Goal: Task Accomplishment & Management: Complete application form

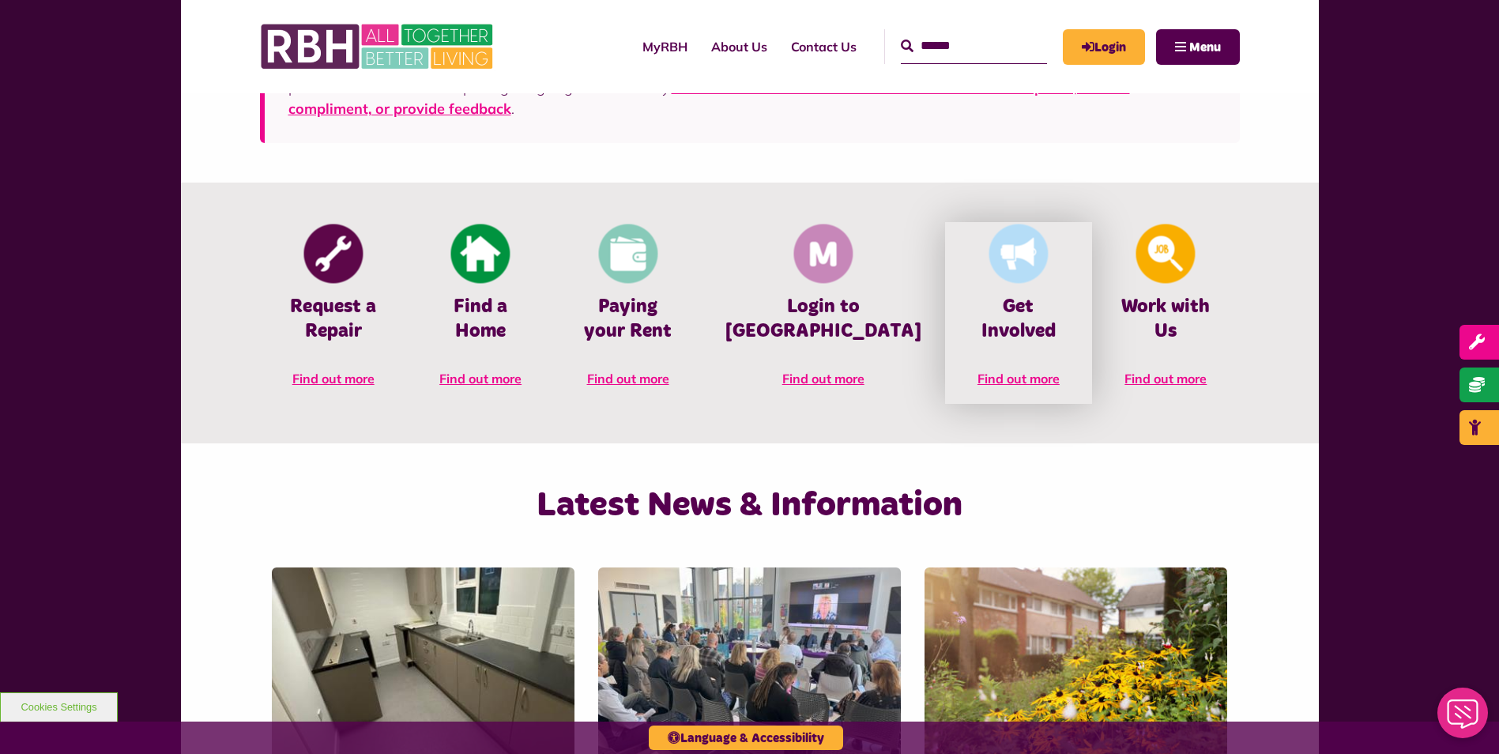
scroll to position [632, 0]
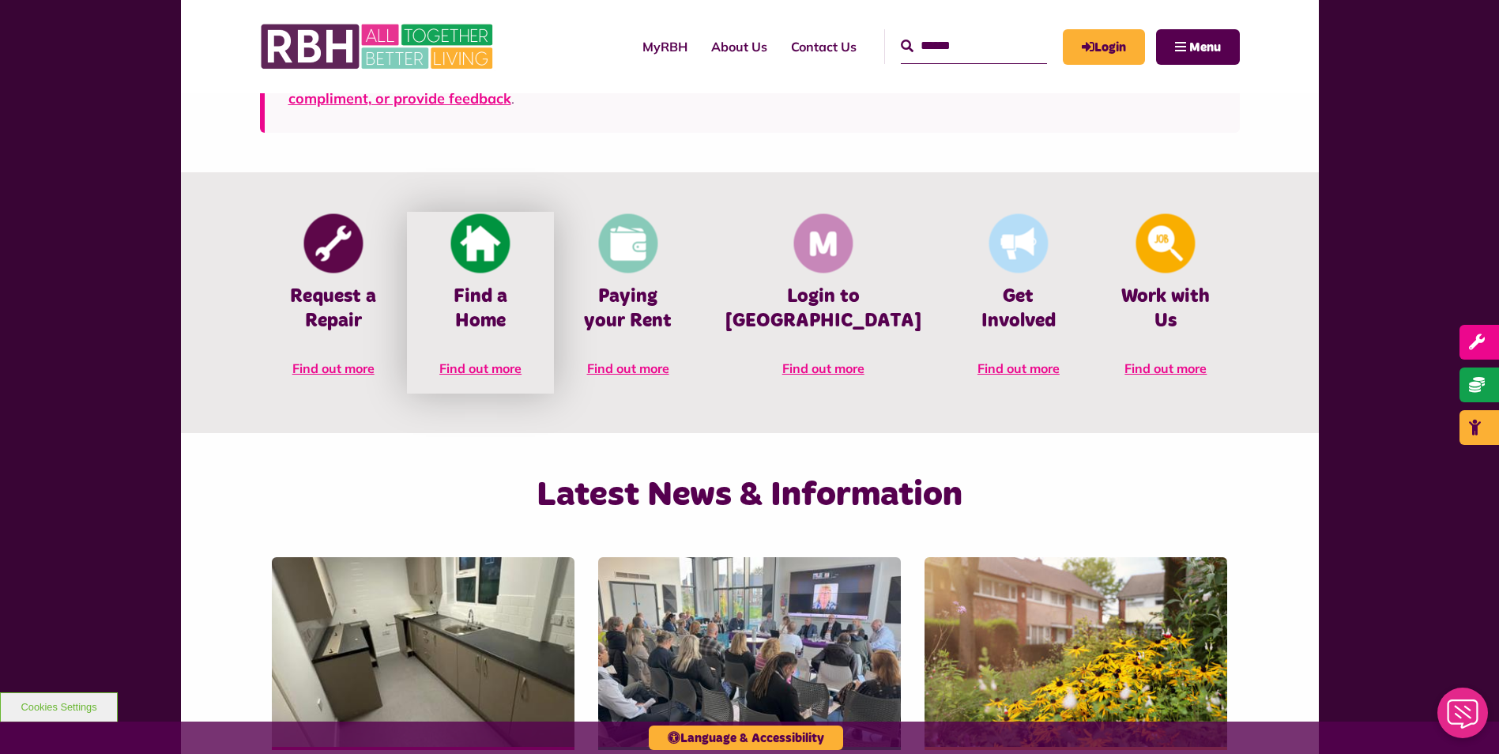
click at [511, 267] on img at bounding box center [480, 243] width 59 height 59
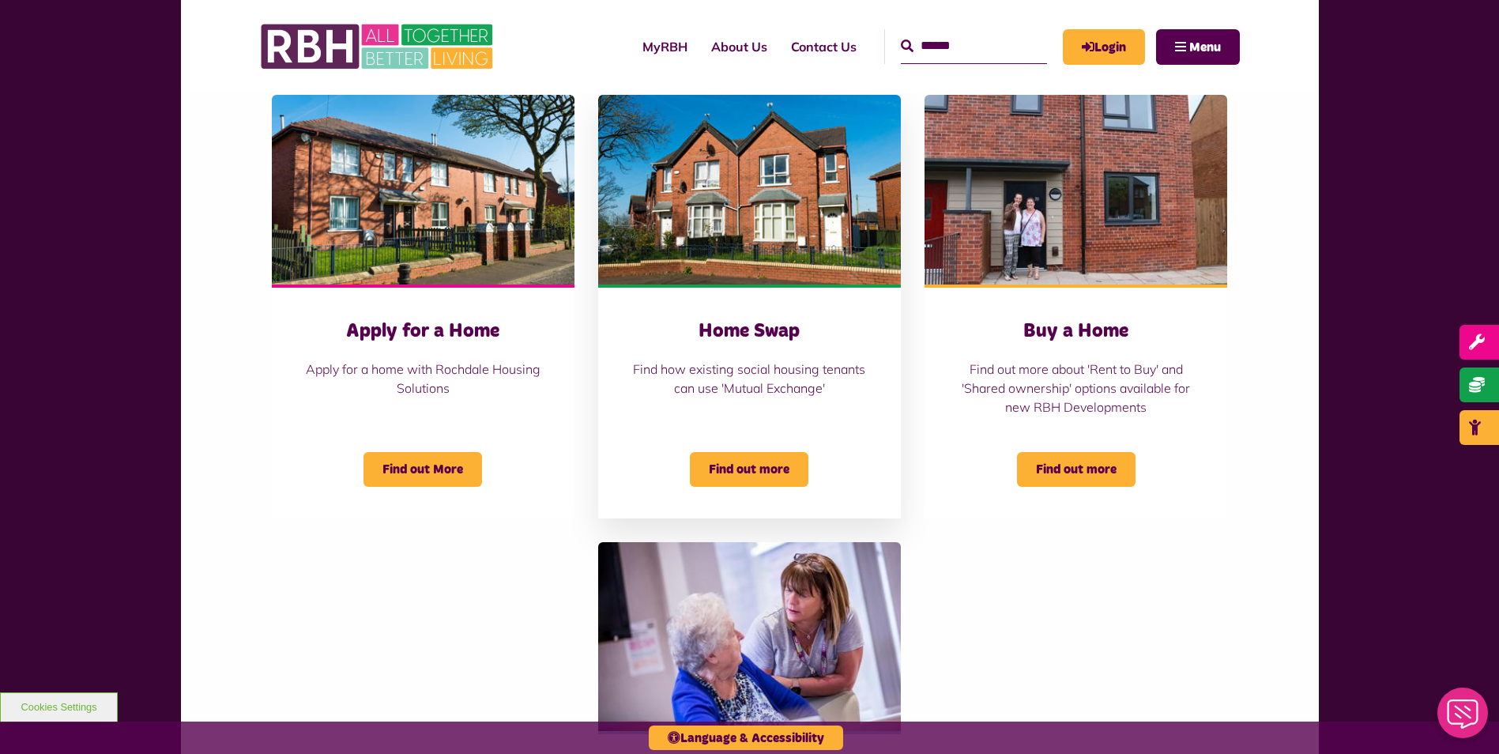
scroll to position [632, 0]
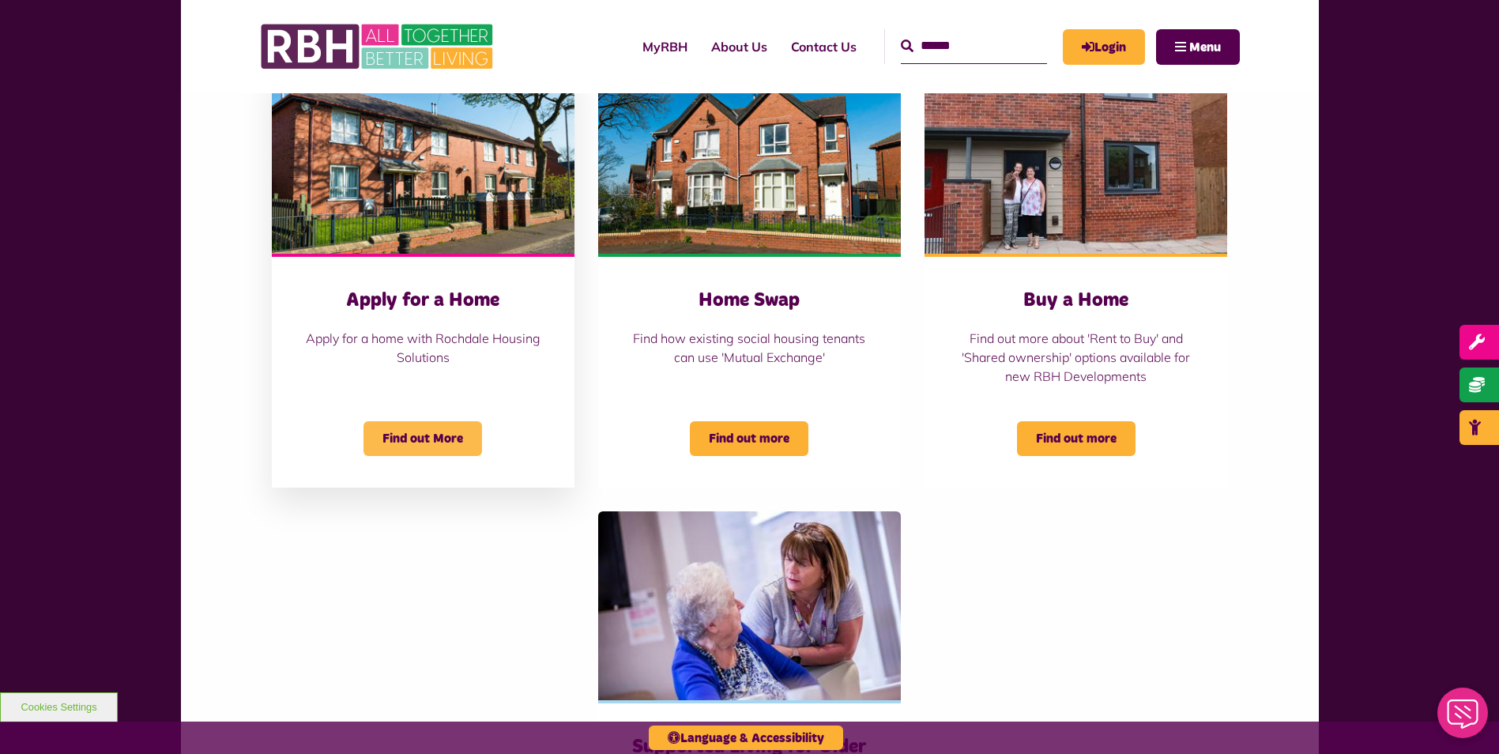
click at [447, 435] on span "Find out More" at bounding box center [423, 438] width 119 height 35
click at [423, 345] on p "Apply for a home with Rochdale Housing Solutions" at bounding box center [423, 348] width 239 height 38
click at [746, 448] on span "Find out more" at bounding box center [749, 438] width 119 height 35
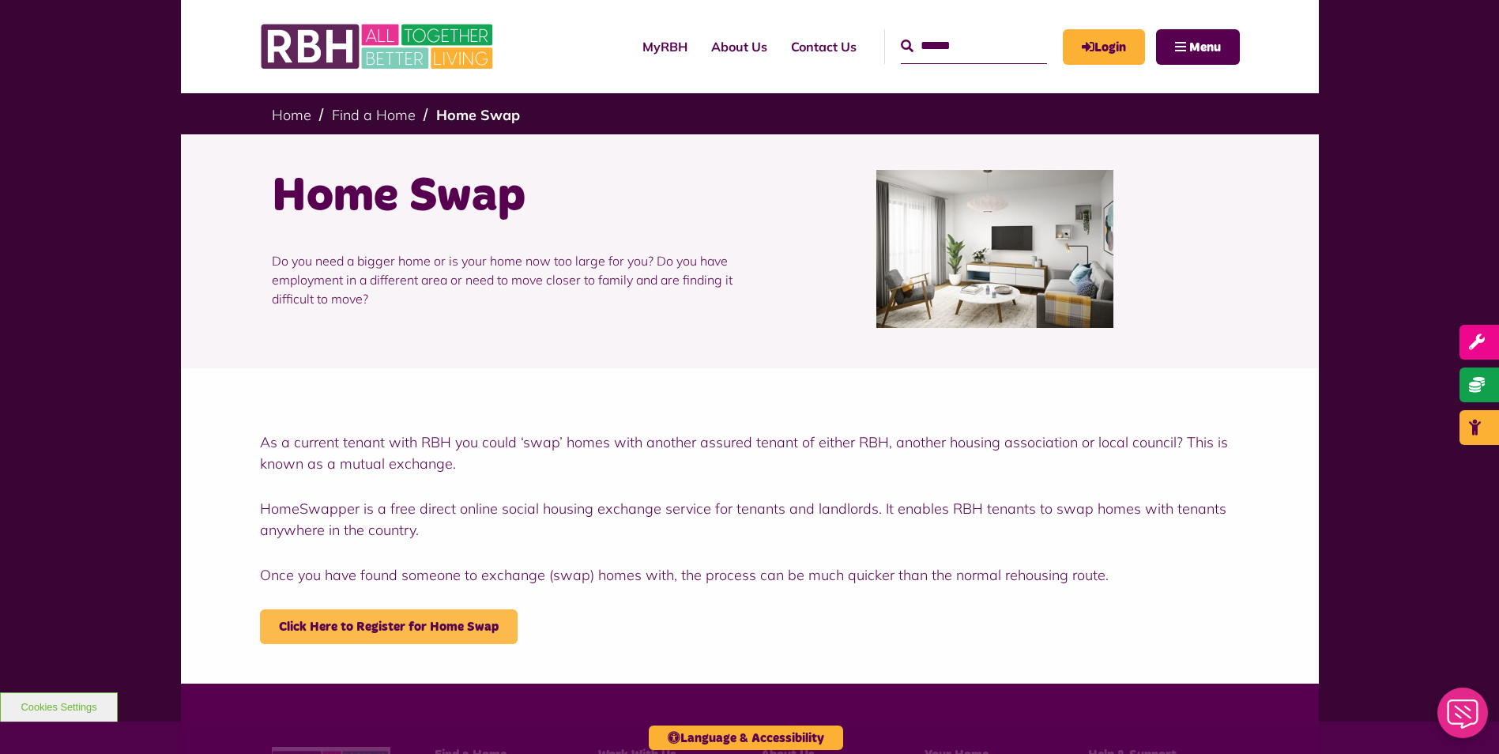
click at [452, 633] on link "Click Here to Register for Home Swap" at bounding box center [389, 626] width 258 height 35
